Goal: Transaction & Acquisition: Purchase product/service

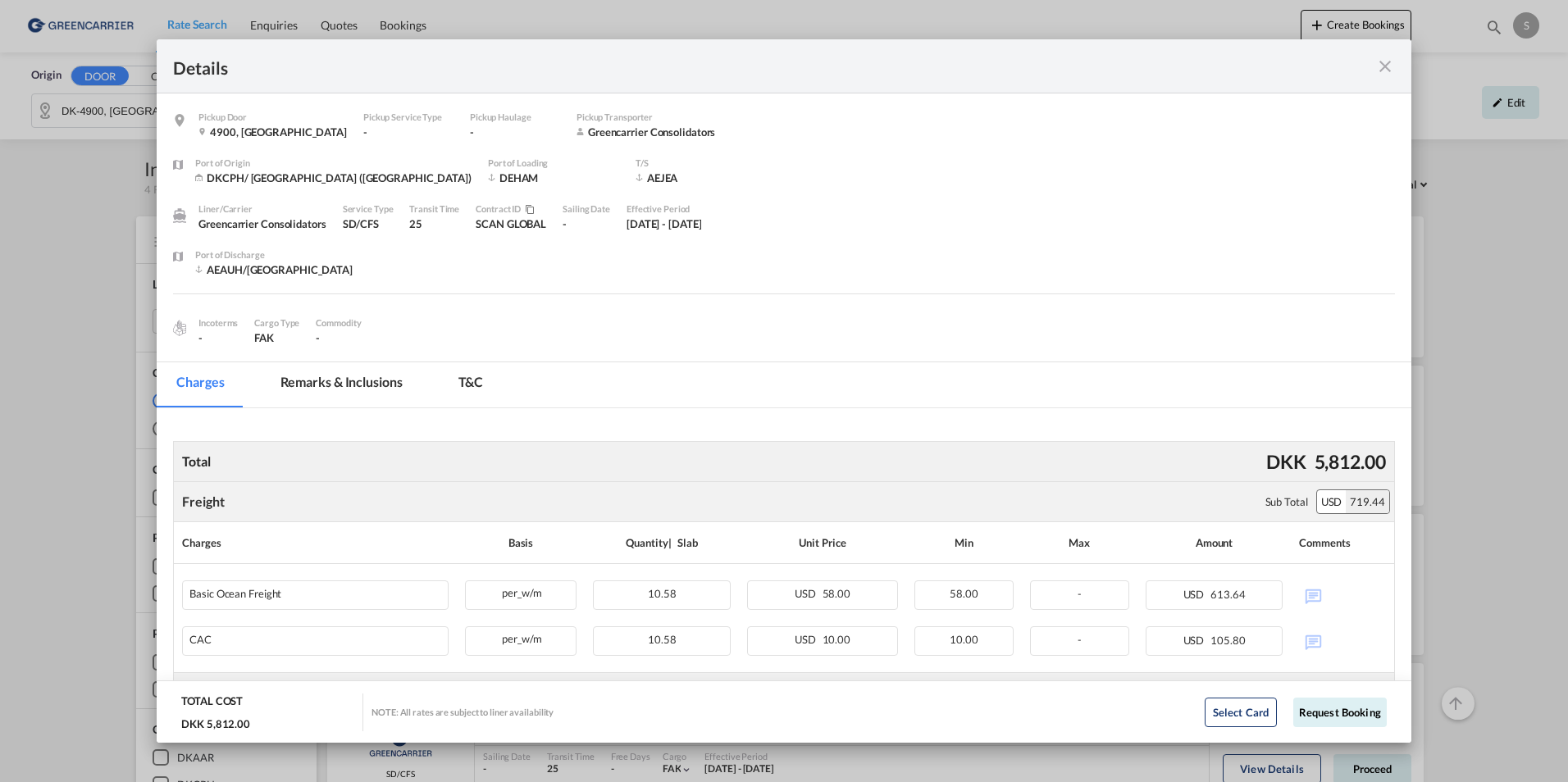
scroll to position [164, 0]
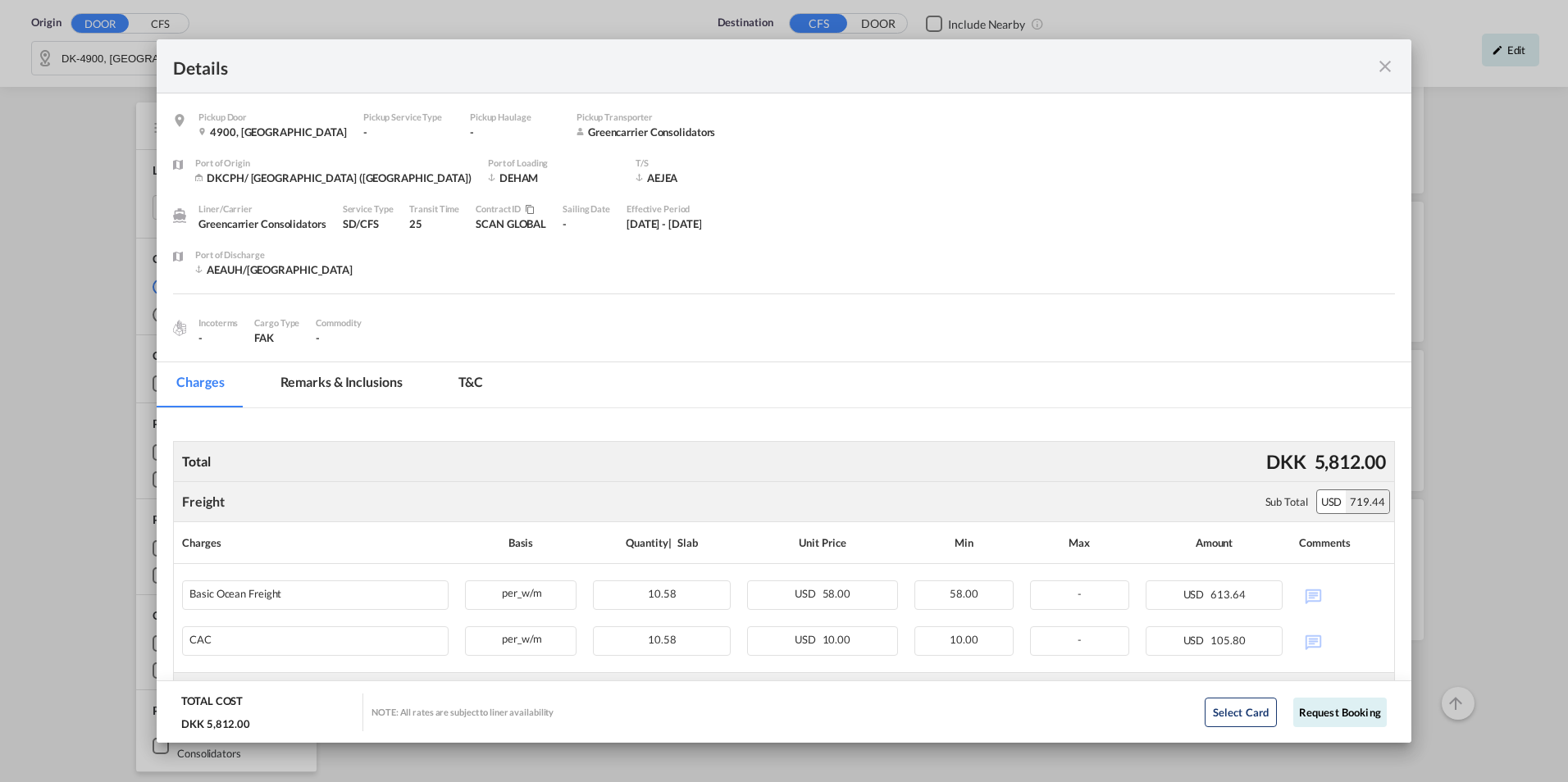
click at [1371, 63] on div "Pickup Door ..." at bounding box center [1334, 65] width 122 height 20
click at [1395, 64] on md-icon "icon-close fg-AAA8AD m-0 cursor" at bounding box center [1385, 66] width 19 height 19
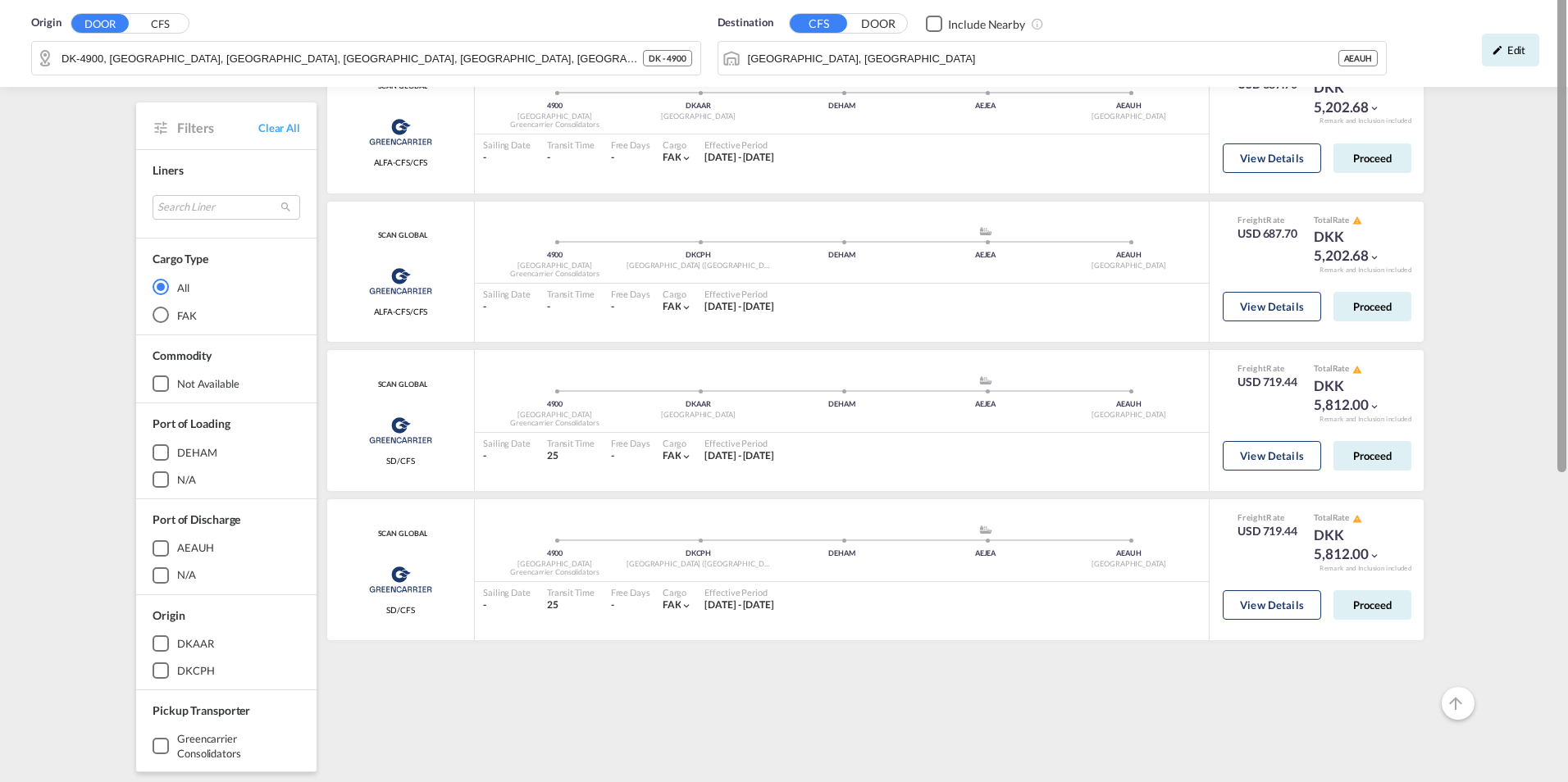
scroll to position [0, 0]
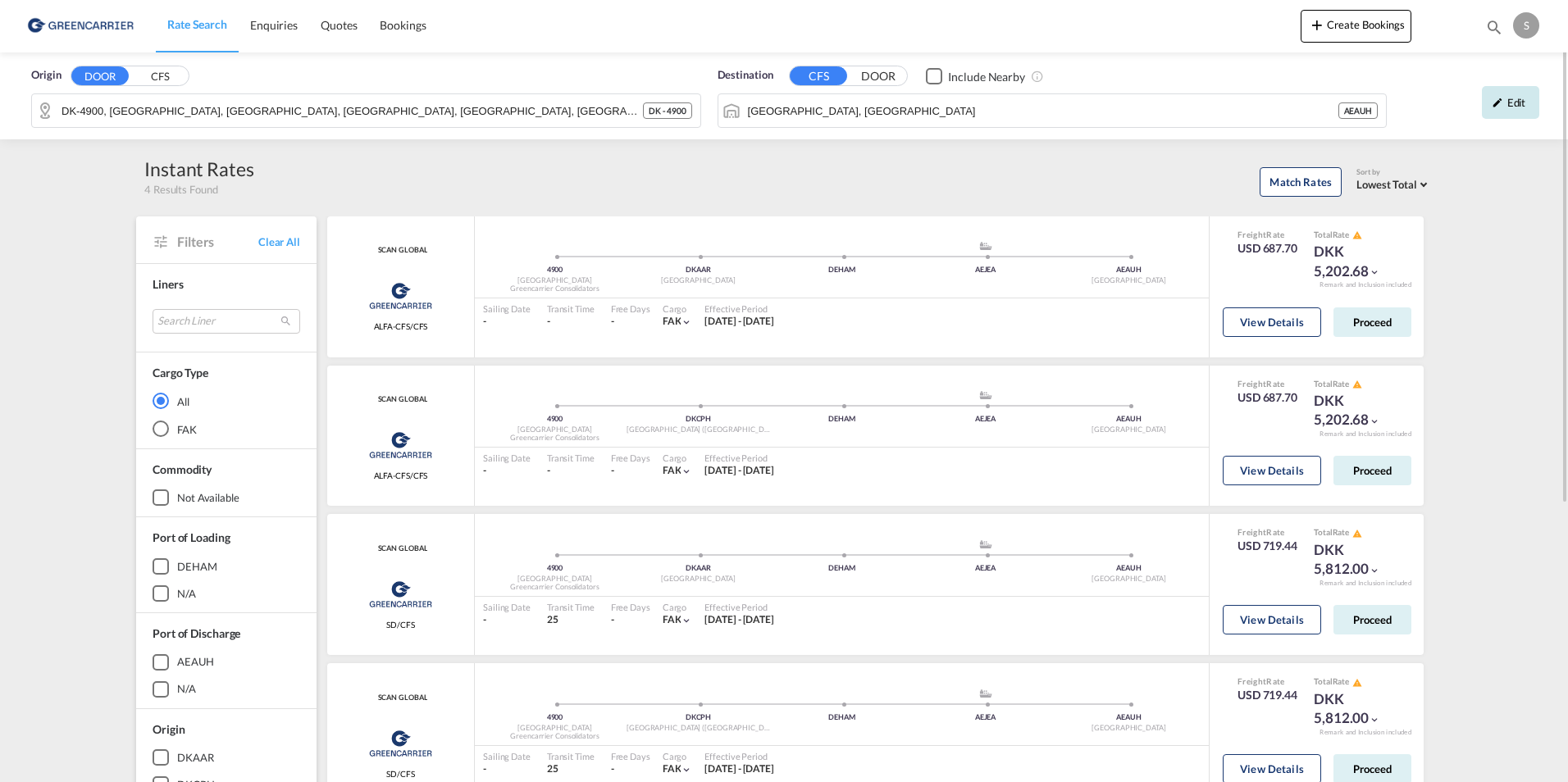
click at [1530, 98] on div "Edit" at bounding box center [1510, 102] width 58 height 33
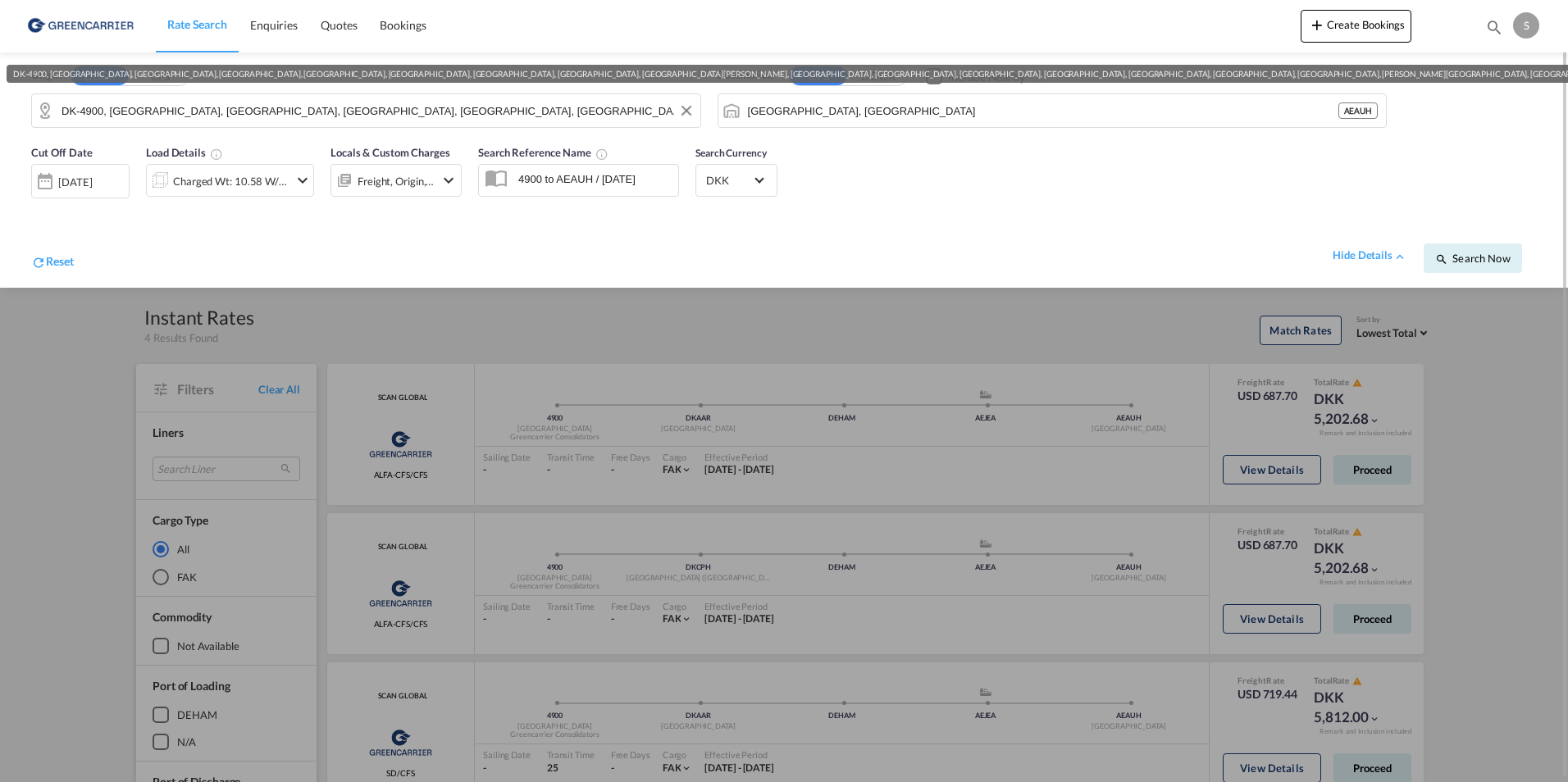
click at [257, 115] on input "DK-4900, [GEOGRAPHIC_DATA], [GEOGRAPHIC_DATA], [GEOGRAPHIC_DATA], [GEOGRAPHIC_D…" at bounding box center [377, 111] width 631 height 25
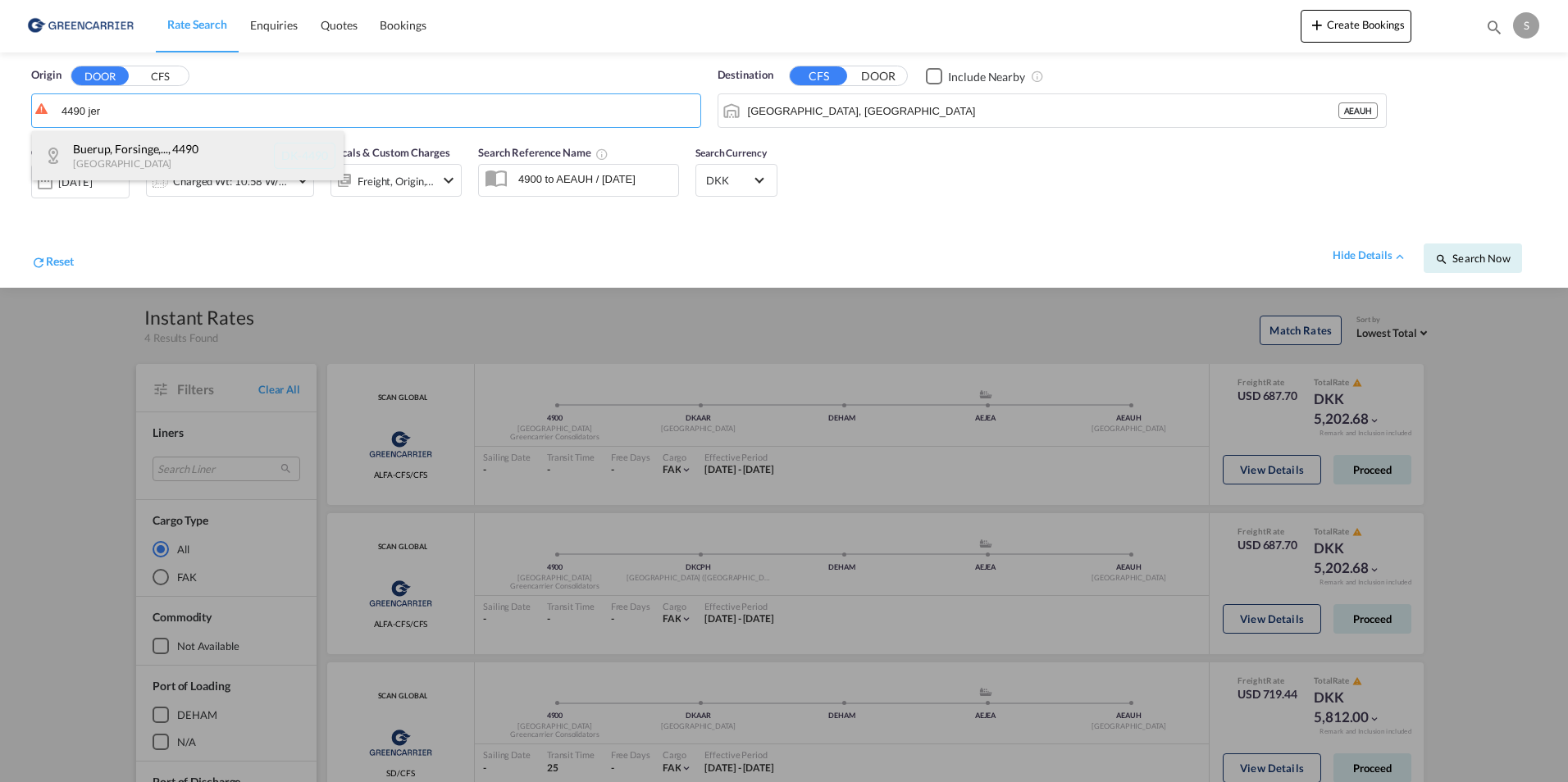
click at [204, 151] on div "Buerup, Forsinge,... , 4490 [GEOGRAPHIC_DATA] DK-4490" at bounding box center [188, 156] width 311 height 50
type input "DK-4490, [GEOGRAPHIC_DATA], [GEOGRAPHIC_DATA], [GEOGRAPHIC_DATA], [GEOGRAPHIC_D…"
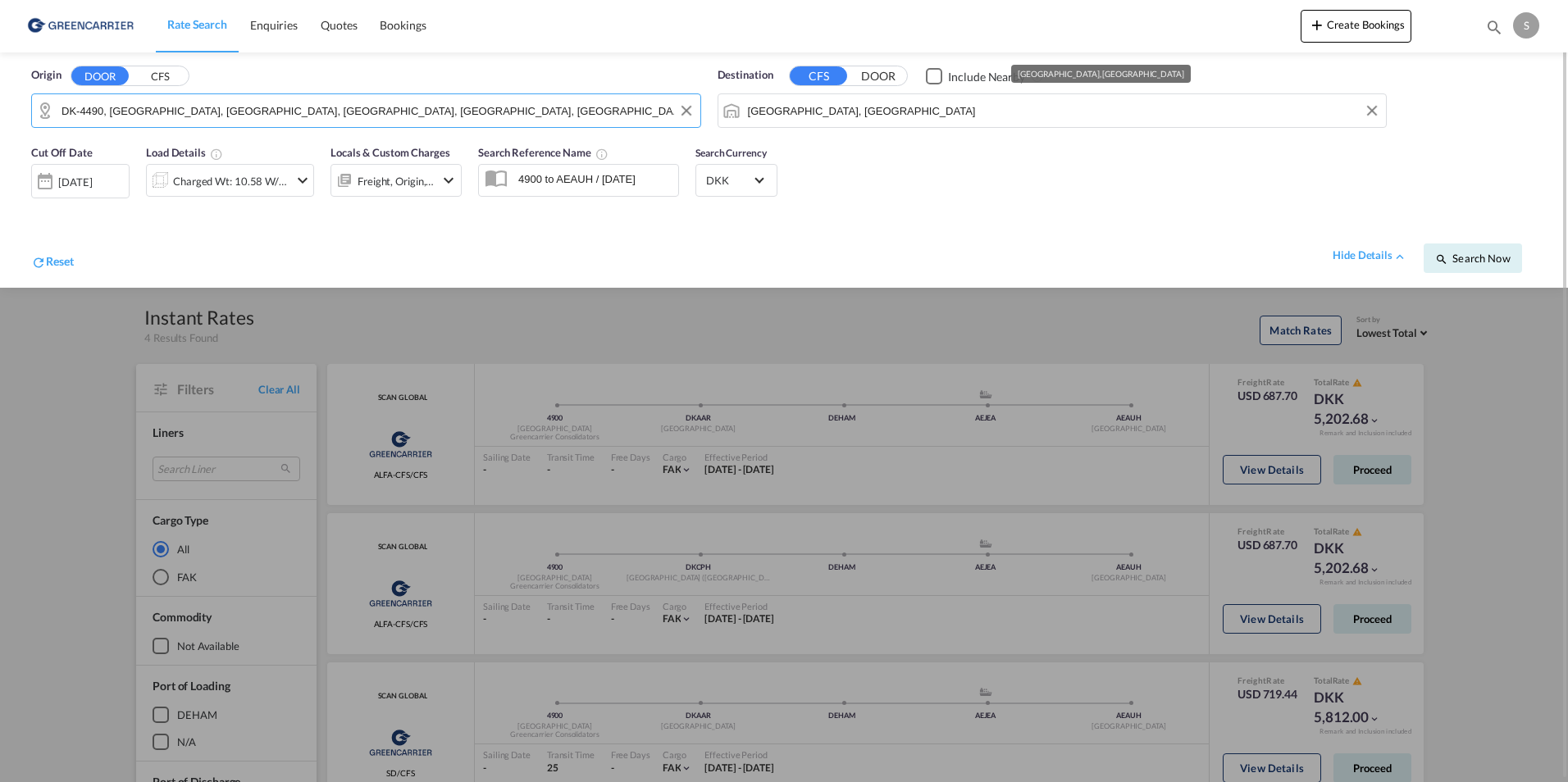
click at [1031, 110] on input "[GEOGRAPHIC_DATA], [GEOGRAPHIC_DATA]" at bounding box center [1063, 111] width 631 height 25
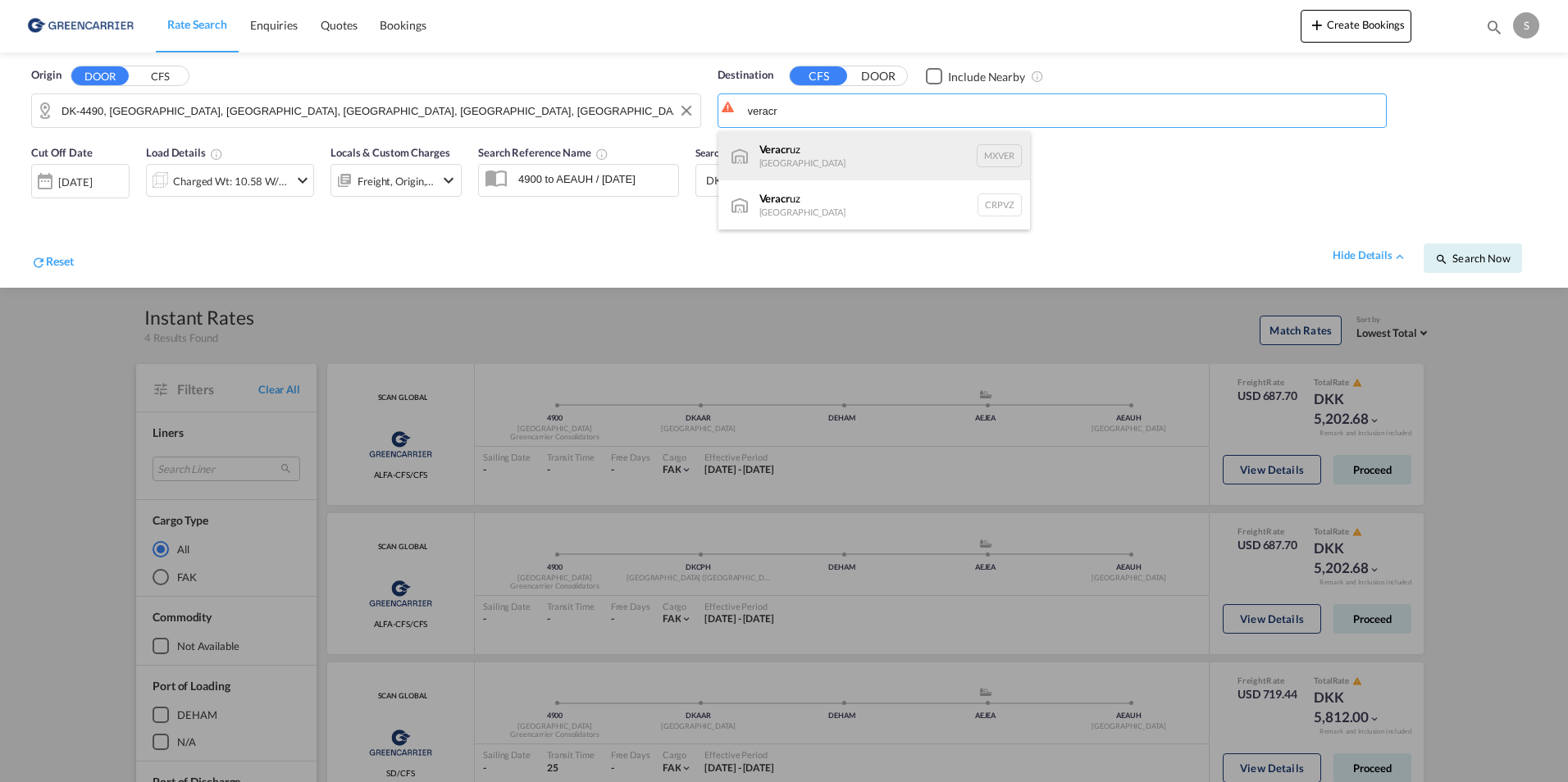
click at [822, 165] on div "Veracr uz [GEOGRAPHIC_DATA] MXVER" at bounding box center [874, 156] width 311 height 50
type input "[GEOGRAPHIC_DATA], MXVER"
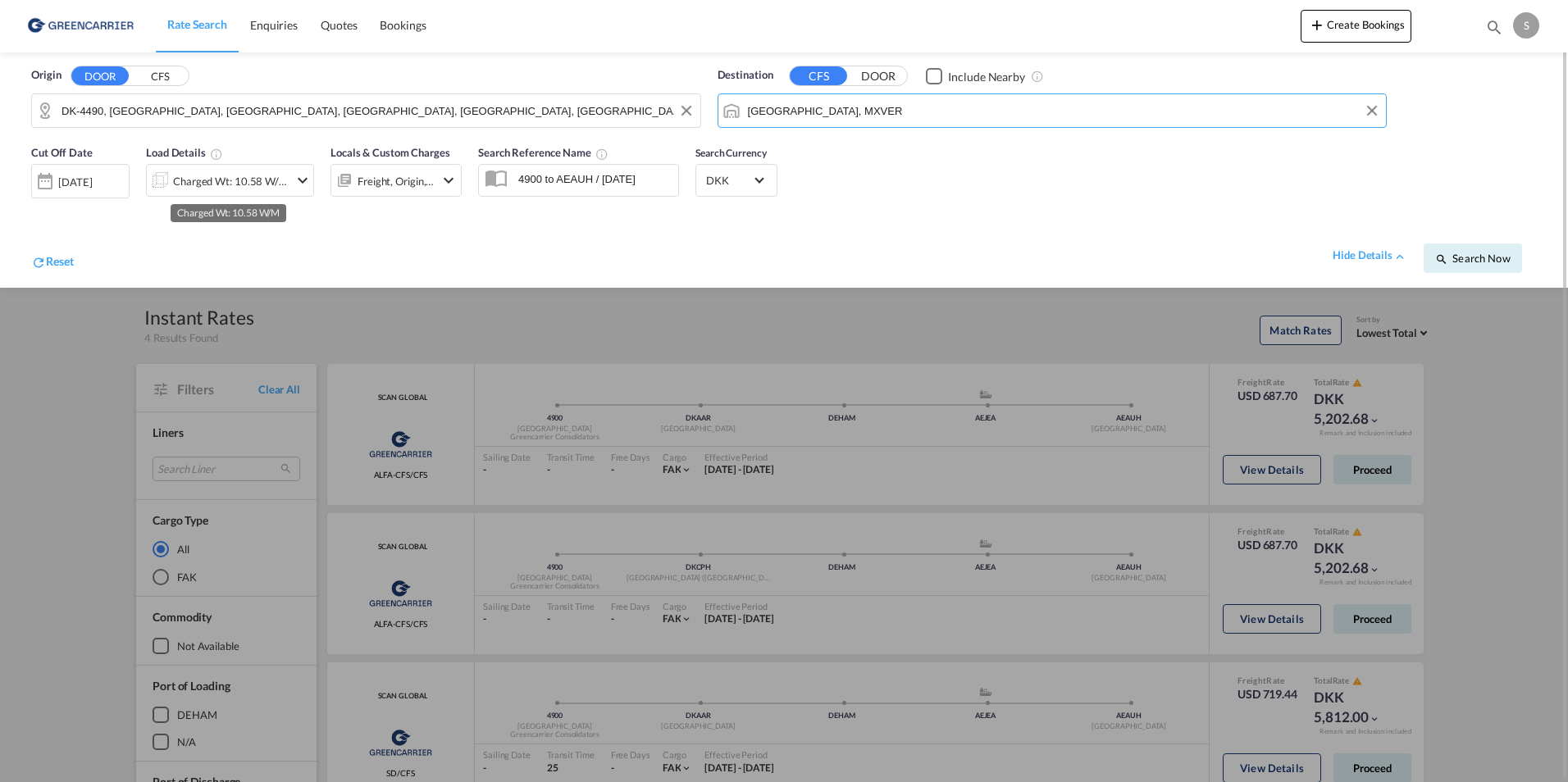
click at [235, 174] on div "Charged Wt: 10.58 W/M" at bounding box center [231, 181] width 116 height 23
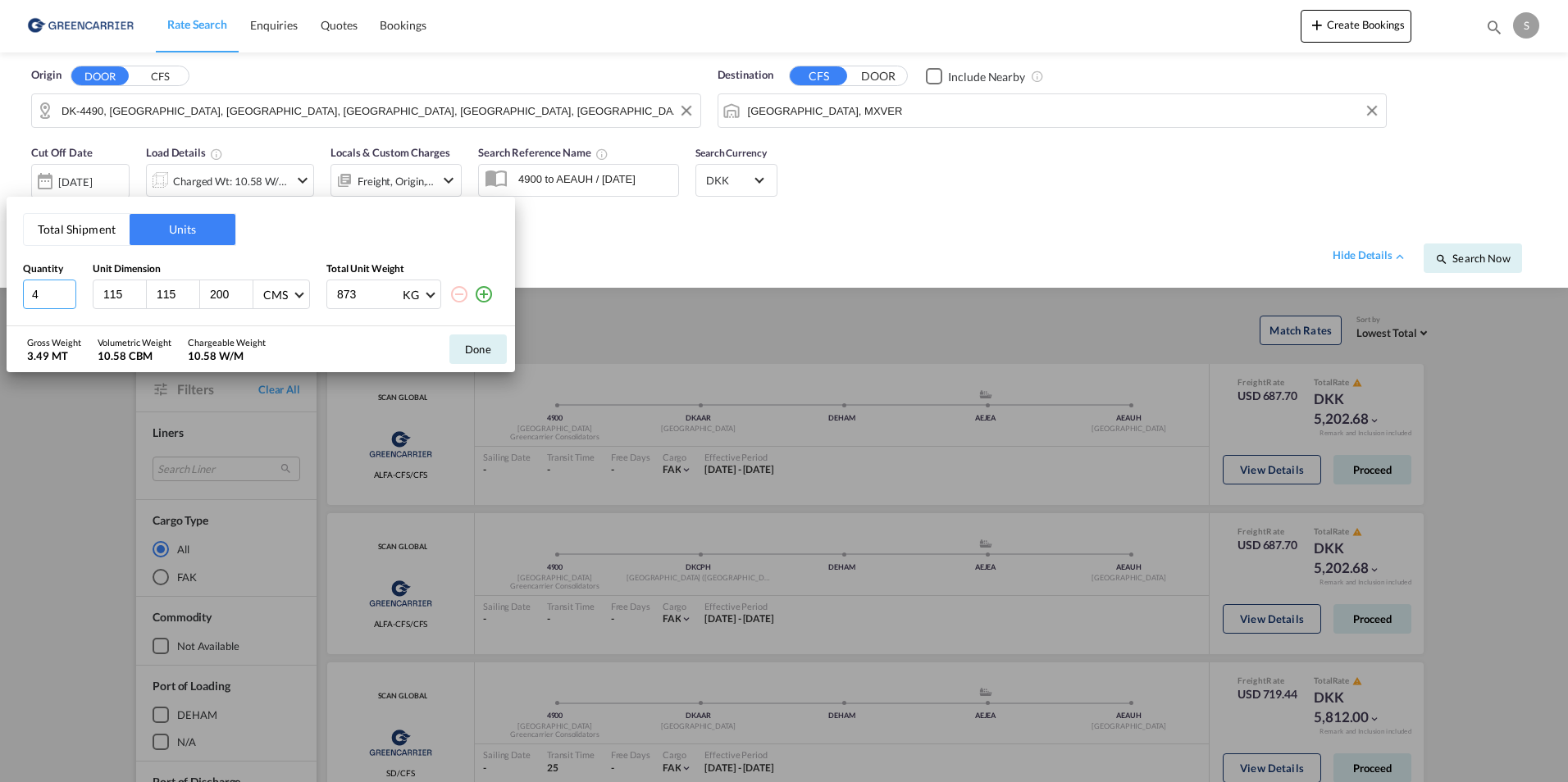
click at [0, 286] on html "Rate Search Enquiries Quotes Bookings Rate Search Enquiries" at bounding box center [784, 391] width 1568 height 782
type input "1"
type input "80"
type input "60"
type input "114"
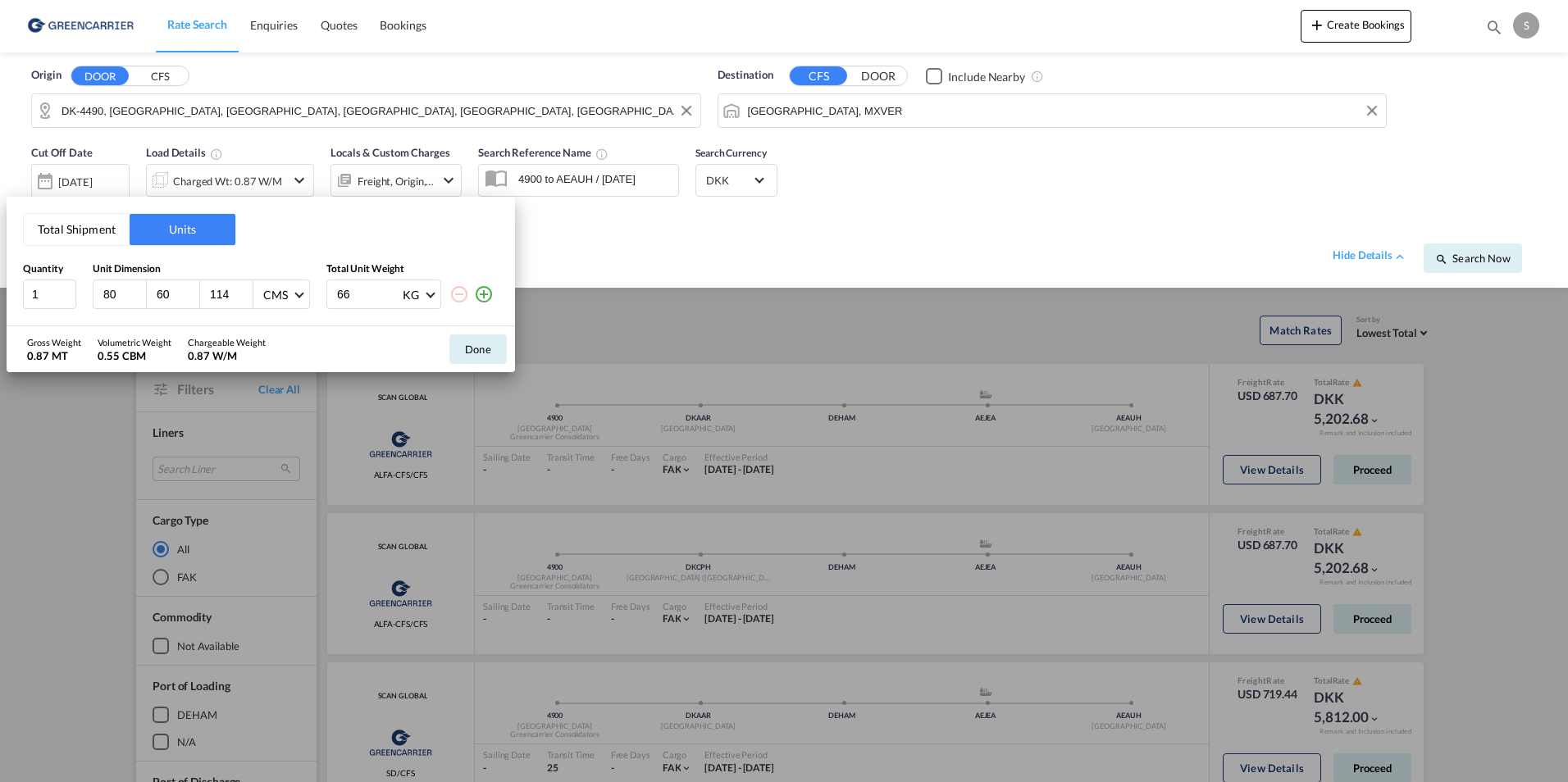
type input "66"
click at [494, 349] on button "Done" at bounding box center [478, 349] width 58 height 29
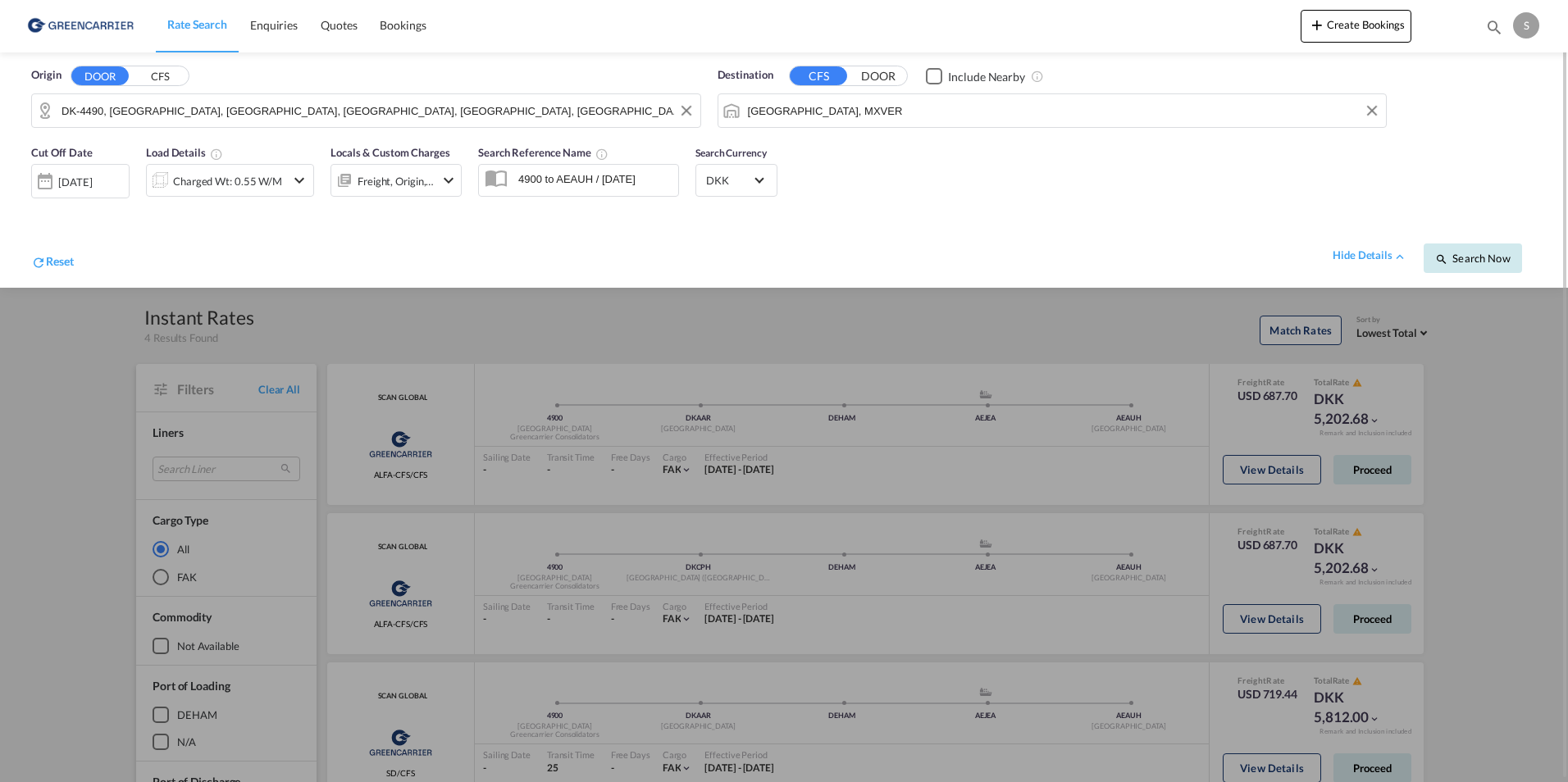
click at [1497, 252] on span "Search Now" at bounding box center [1472, 258] width 74 height 13
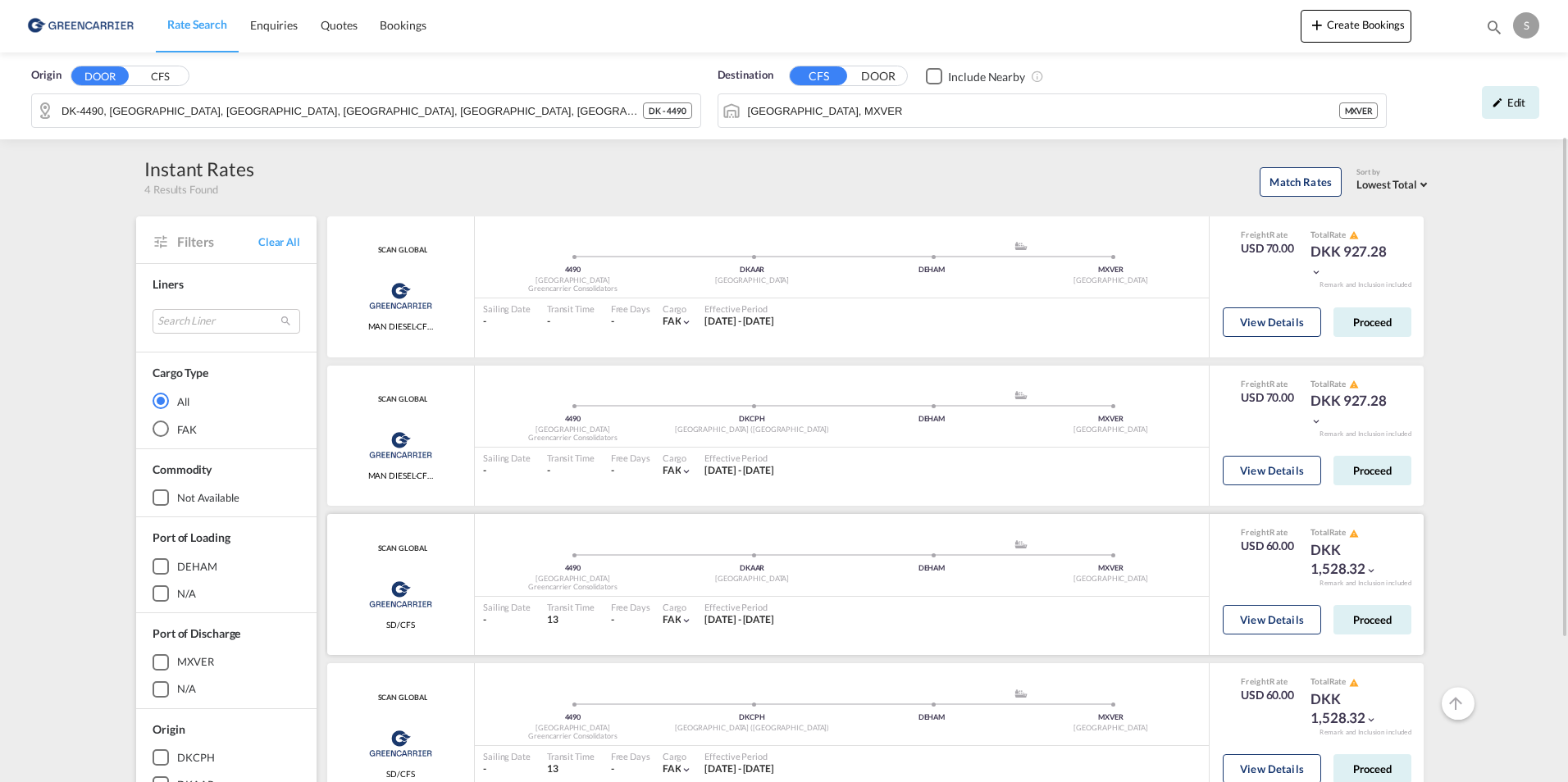
scroll to position [164, 0]
